Goal: Navigation & Orientation: Find specific page/section

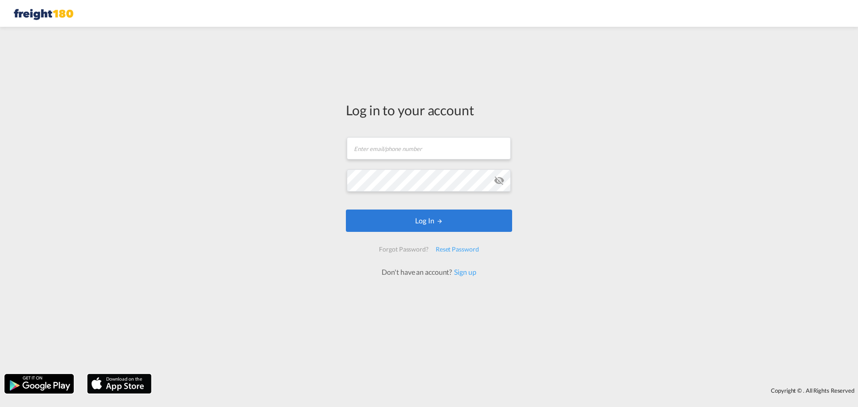
click at [418, 168] on form "Email field is required Password field is required Log In Forgot Password? Rese…" at bounding box center [429, 202] width 166 height 149
click at [423, 151] on input "text" at bounding box center [429, 148] width 164 height 22
click at [499, 179] on md-icon "icon-eye-off" at bounding box center [499, 180] width 11 height 11
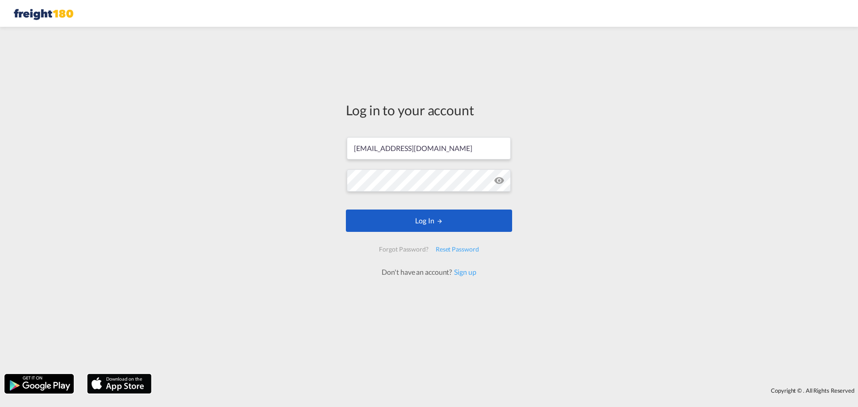
click at [429, 219] on button "Log In" at bounding box center [429, 221] width 166 height 22
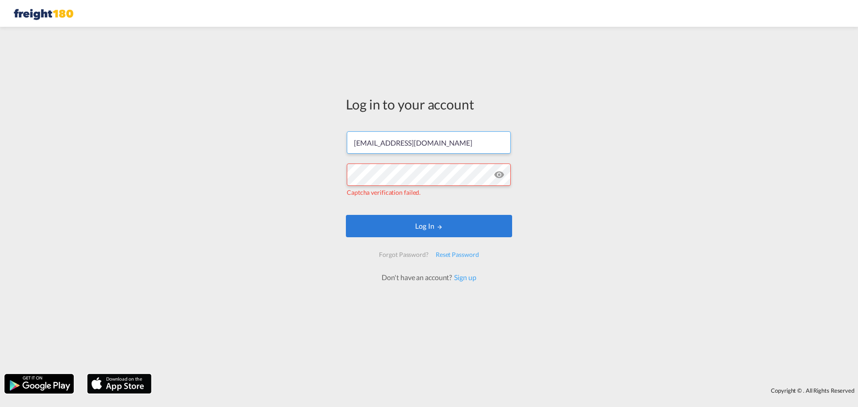
drag, startPoint x: 368, startPoint y: 143, endPoint x: 336, endPoint y: 144, distance: 32.2
click at [337, 143] on div "Log in to your account info@freight180.com Captcha verification failed. Log In …" at bounding box center [429, 200] width 858 height 338
type input "[EMAIL_ADDRESS][DOMAIN_NAME]"
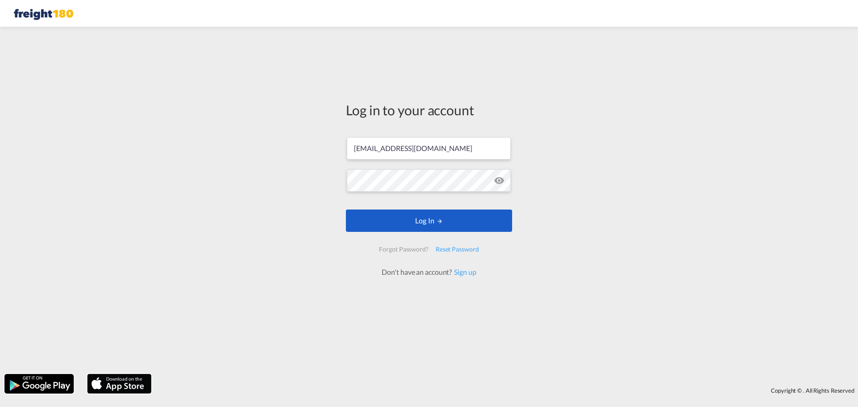
click at [411, 217] on button "Log In" at bounding box center [429, 221] width 166 height 22
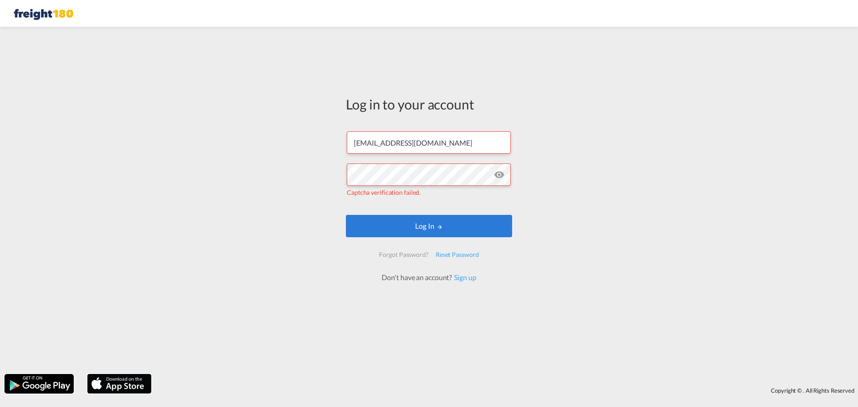
click at [410, 193] on span "Captcha verification failed." at bounding box center [384, 193] width 74 height 8
click at [419, 226] on button "Log In" at bounding box center [429, 226] width 166 height 22
click at [419, 219] on button "Log In" at bounding box center [429, 226] width 166 height 22
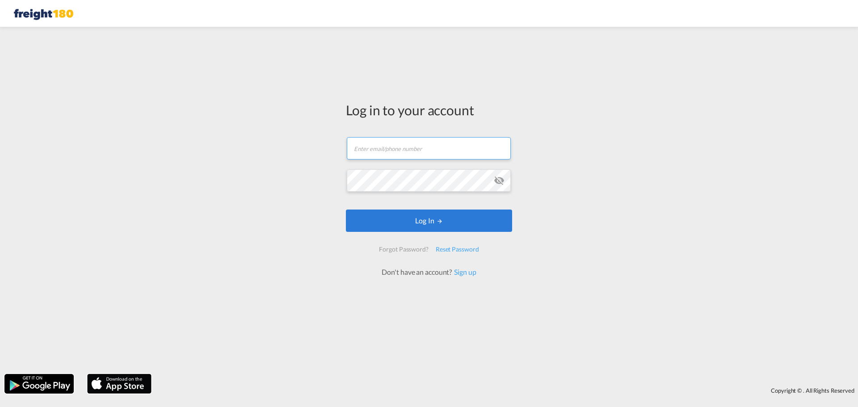
click at [408, 147] on input "text" at bounding box center [429, 148] width 164 height 22
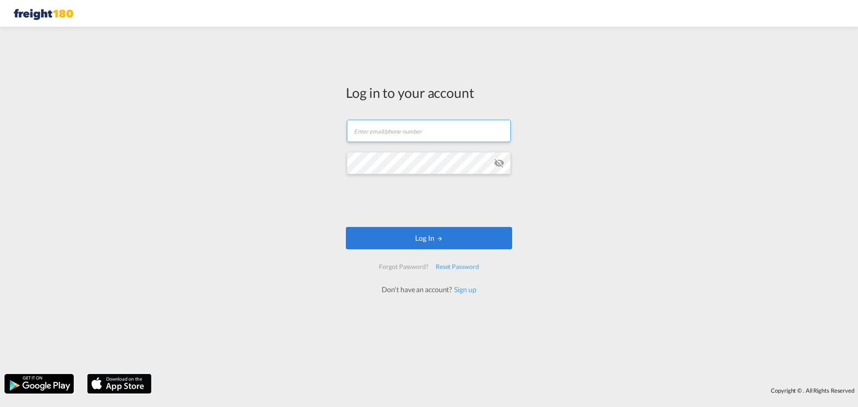
type input "[EMAIL_ADDRESS][DOMAIN_NAME]"
click at [499, 162] on md-icon "icon-eye-off" at bounding box center [499, 163] width 11 height 11
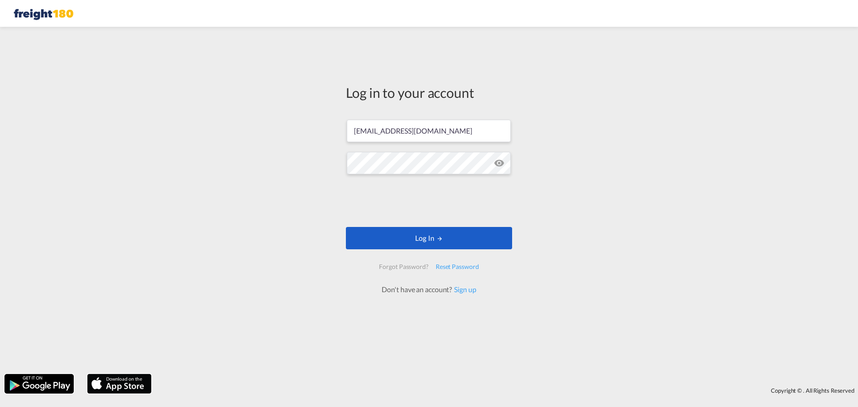
click at [408, 239] on button "Log In" at bounding box center [429, 238] width 166 height 22
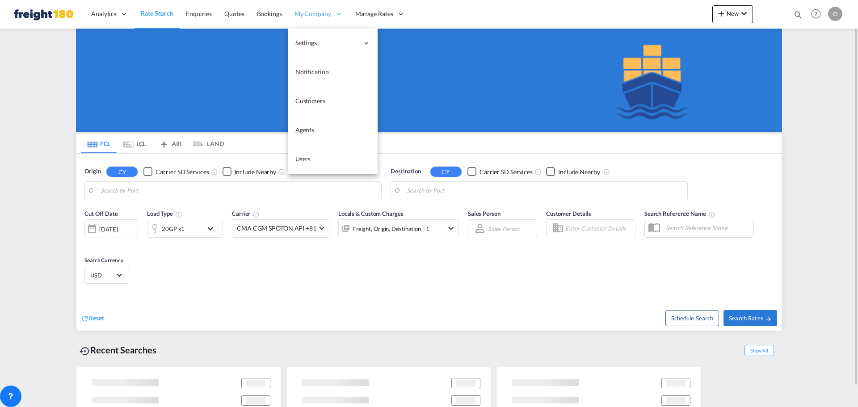
type input "[GEOGRAPHIC_DATA], [GEOGRAPHIC_DATA], USPEF"
type input "Manzanillo, PAMIT"
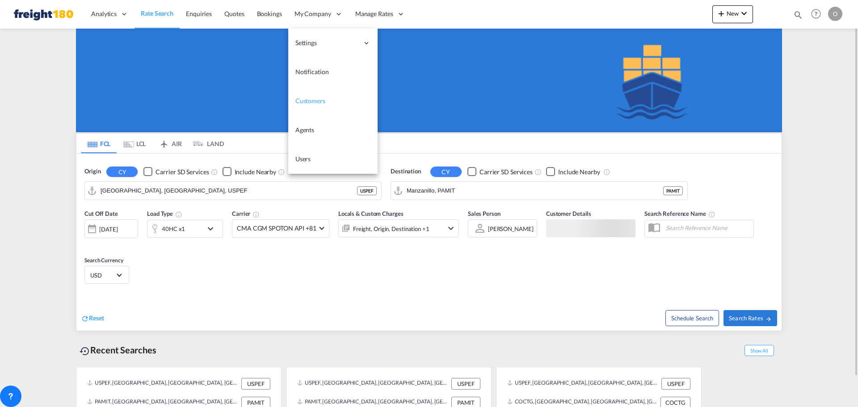
click at [310, 99] on span "Customers" at bounding box center [310, 101] width 30 height 8
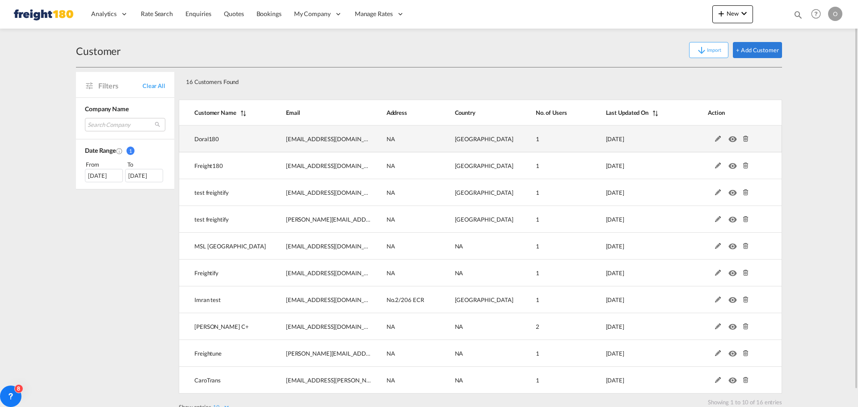
click at [716, 138] on md-icon at bounding box center [718, 139] width 12 height 6
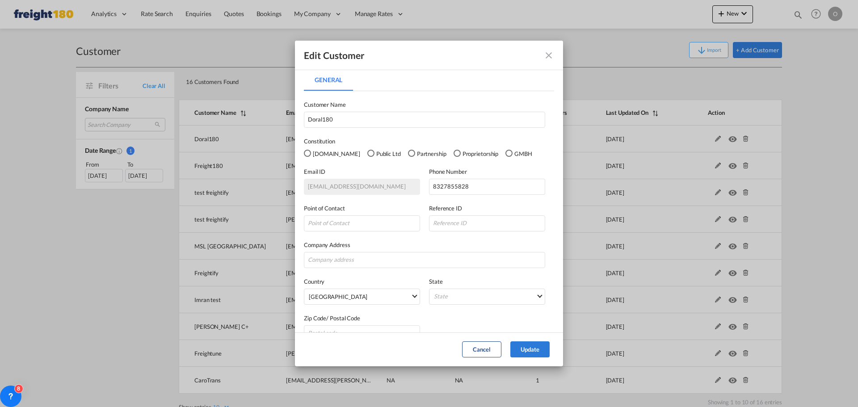
click at [548, 50] on md-icon "icon-close fg-AAA8AD" at bounding box center [548, 55] width 11 height 11
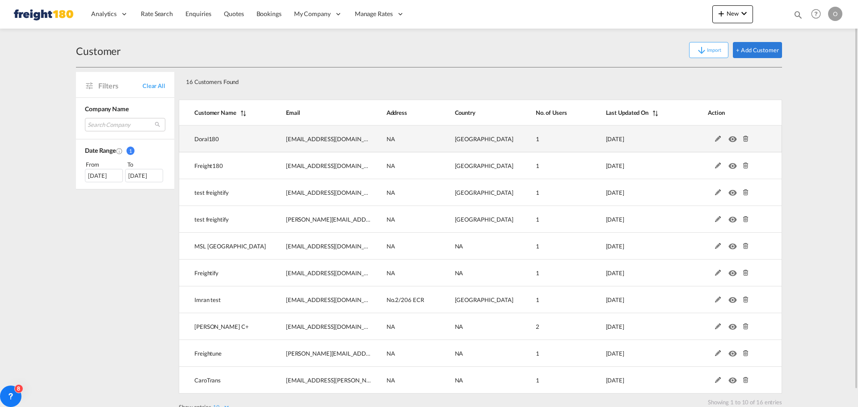
click at [732, 137] on md-icon "icon-eye" at bounding box center [734, 137] width 12 height 6
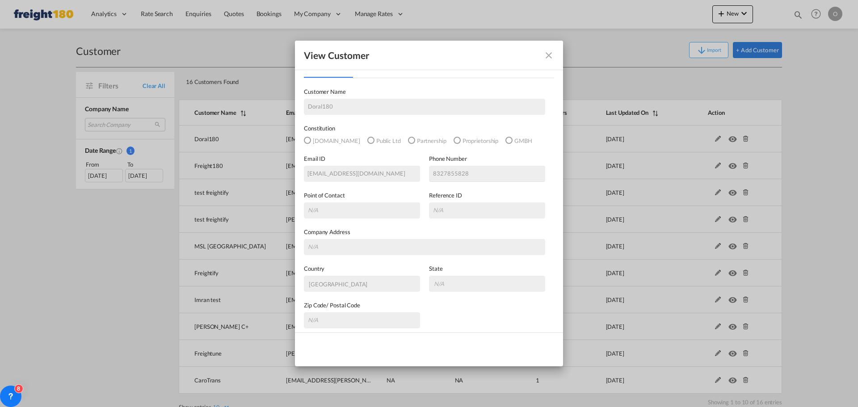
scroll to position [18, 0]
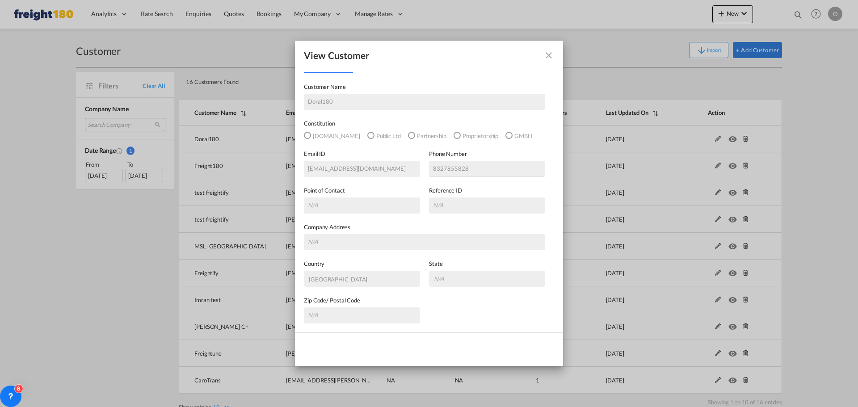
click at [546, 55] on md-icon "icon-close fg-AAA8AD" at bounding box center [548, 55] width 11 height 11
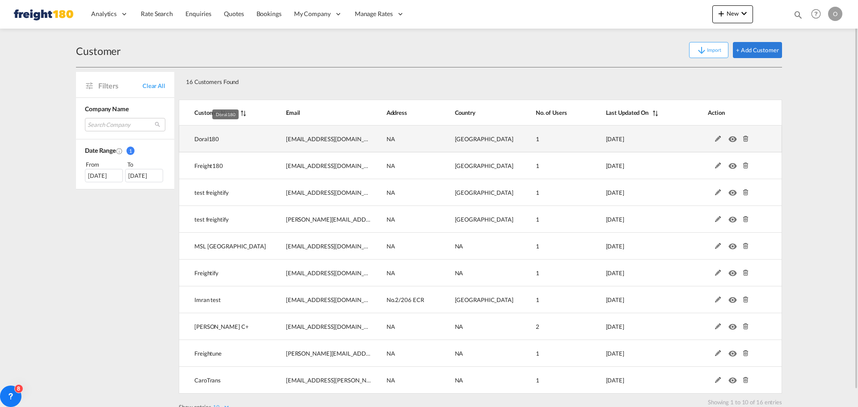
click at [206, 138] on span "Doral180" at bounding box center [206, 138] width 25 height 7
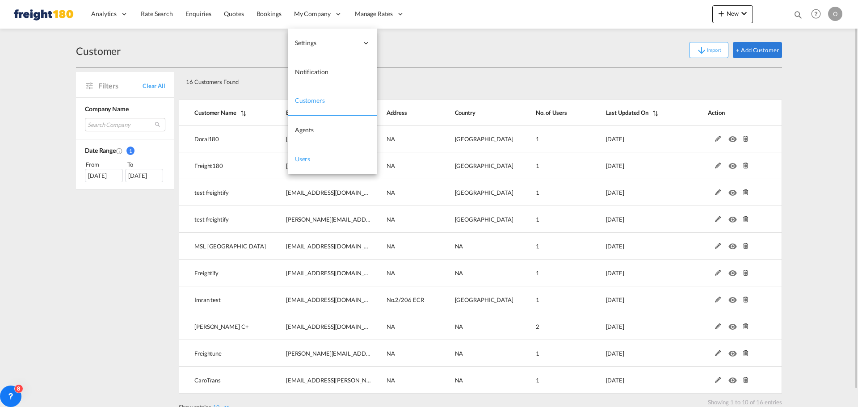
click at [301, 156] on span "Users" at bounding box center [303, 159] width 16 height 8
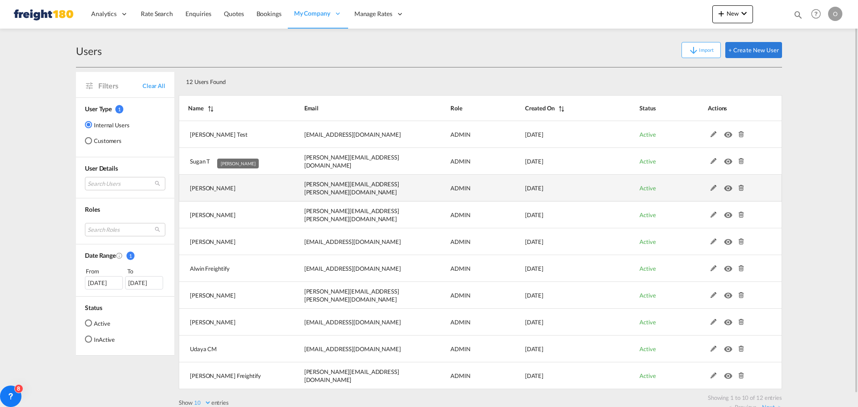
scroll to position [13, 0]
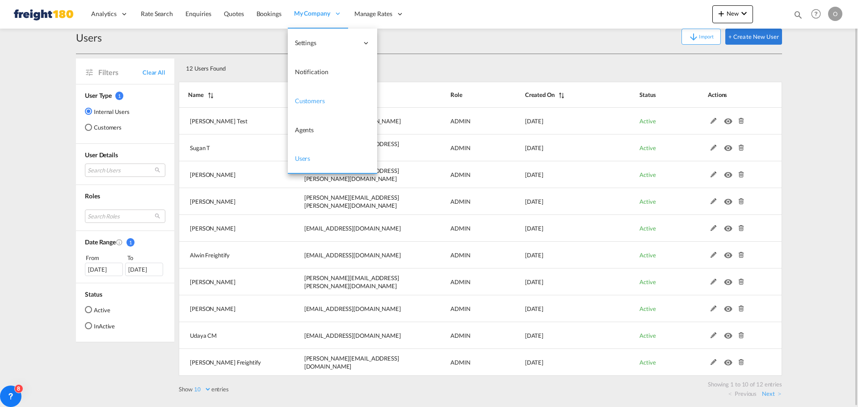
click at [308, 101] on span "Customers" at bounding box center [310, 101] width 30 height 8
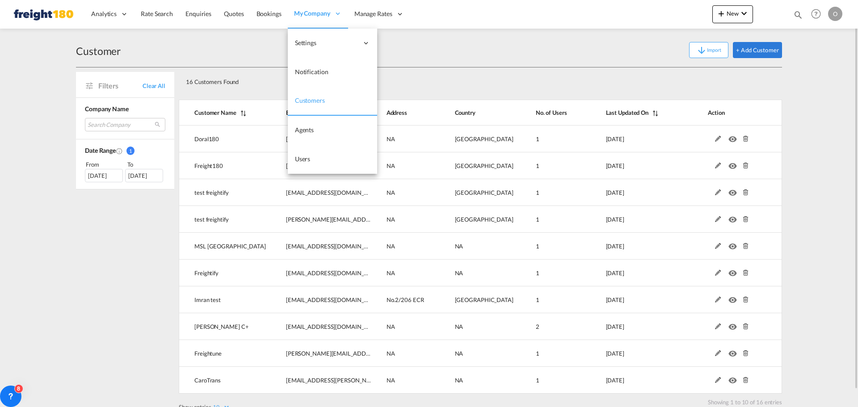
click at [307, 16] on span "My Company" at bounding box center [312, 13] width 36 height 9
click at [306, 156] on span "Users" at bounding box center [303, 159] width 16 height 8
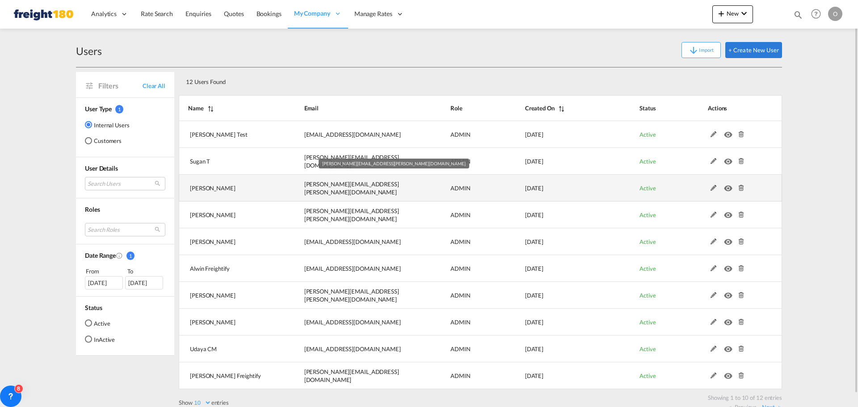
scroll to position [13, 0]
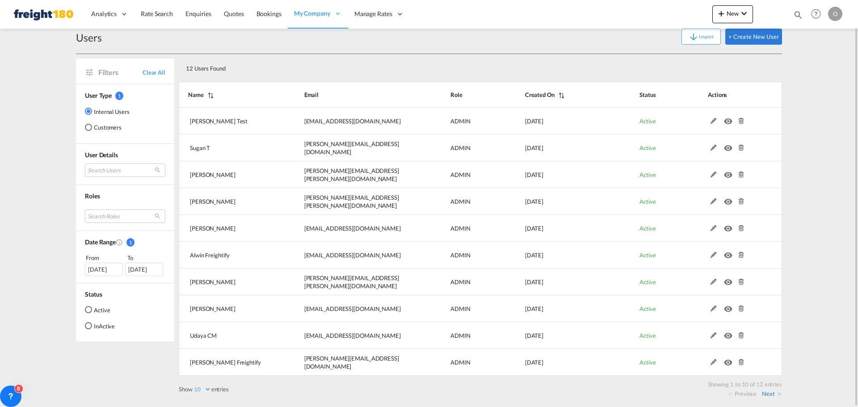
click at [773, 393] on link "Next" at bounding box center [771, 394] width 19 height 8
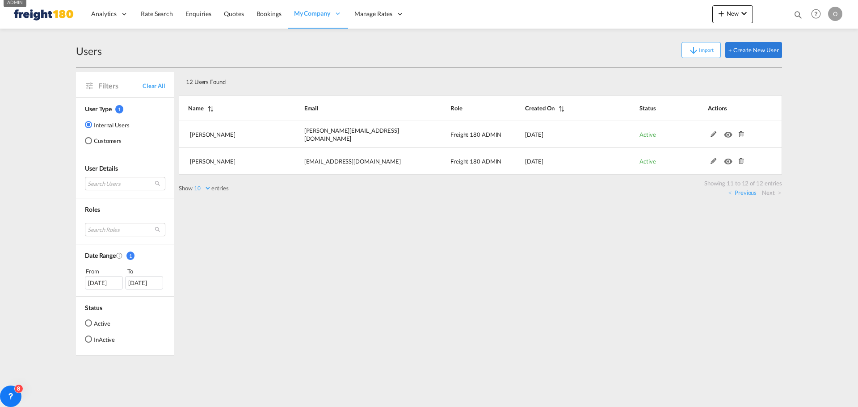
scroll to position [0, 0]
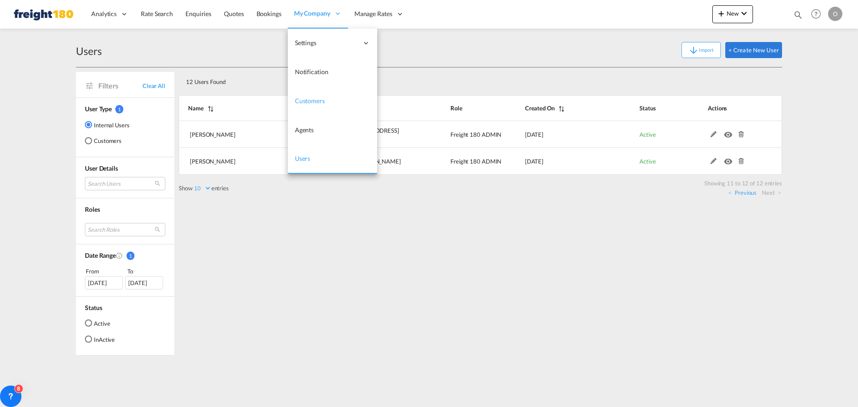
click at [307, 101] on span "Customers" at bounding box center [310, 101] width 30 height 8
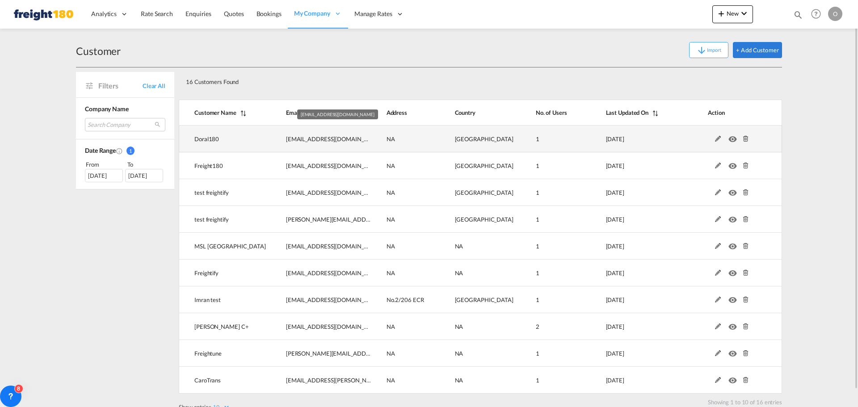
click at [312, 140] on span "[EMAIL_ADDRESS][DOMAIN_NAME]" at bounding box center [334, 138] width 97 height 7
click at [732, 139] on md-icon "icon-eye" at bounding box center [734, 137] width 12 height 6
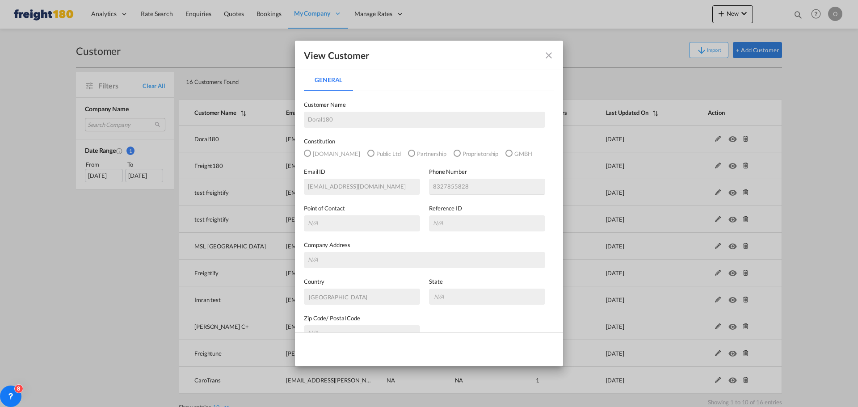
click at [592, 83] on div "View Customer General General Customer Name Doral180 Constitution [DOMAIN_NAME]…" at bounding box center [429, 203] width 858 height 407
click at [545, 55] on md-icon "icon-close fg-AAA8AD" at bounding box center [548, 55] width 11 height 11
